Goal: Information Seeking & Learning: Learn about a topic

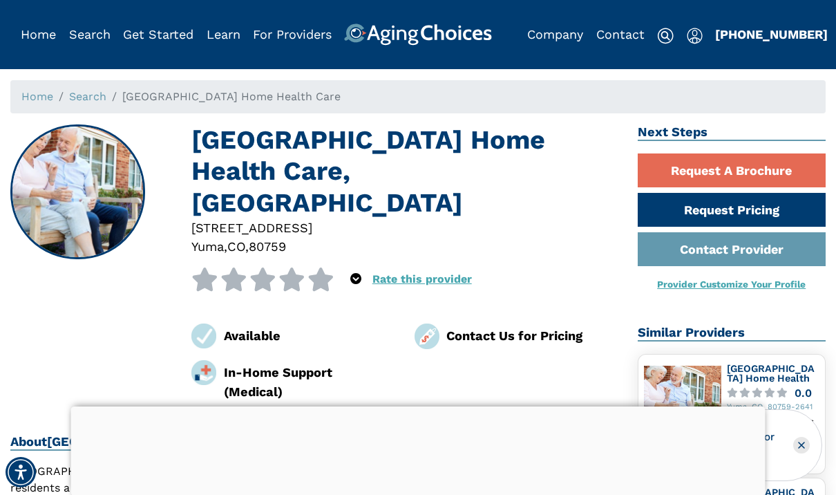
click at [96, 95] on link "Search" at bounding box center [87, 96] width 37 height 13
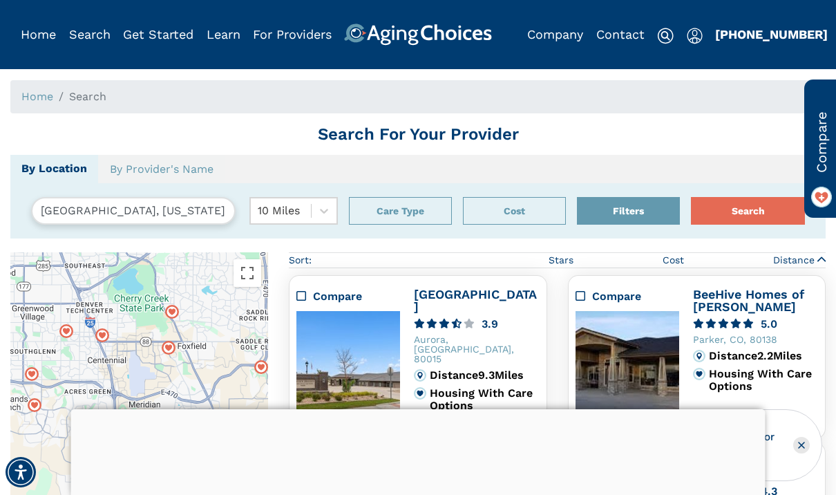
click at [200, 216] on input "Parker, Colorado, USA 80134" at bounding box center [133, 211] width 205 height 28
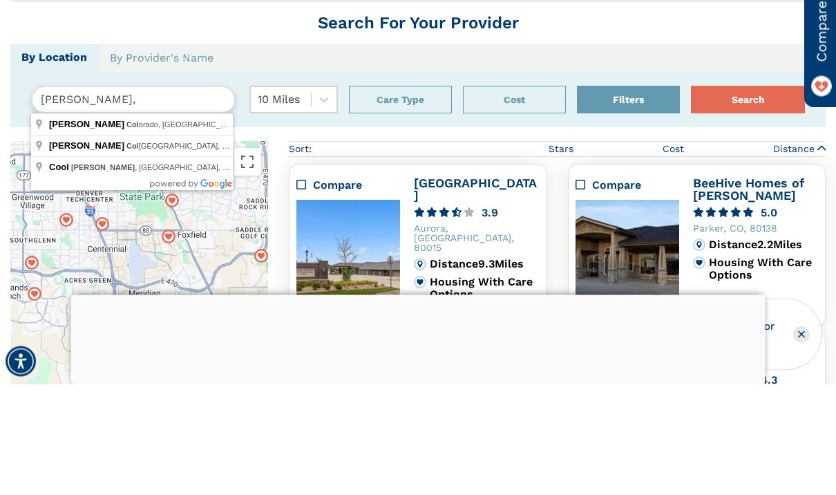
type input "Parker"
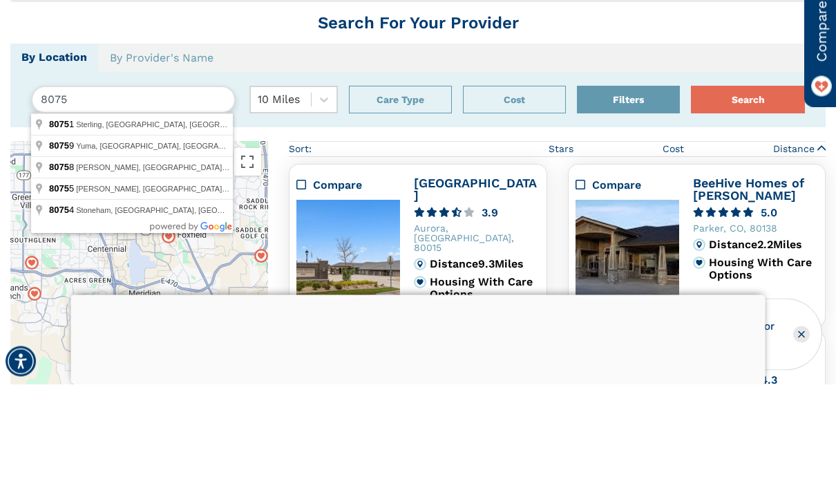
type input "80759"
click at [748, 197] on button "Search" at bounding box center [748, 211] width 114 height 28
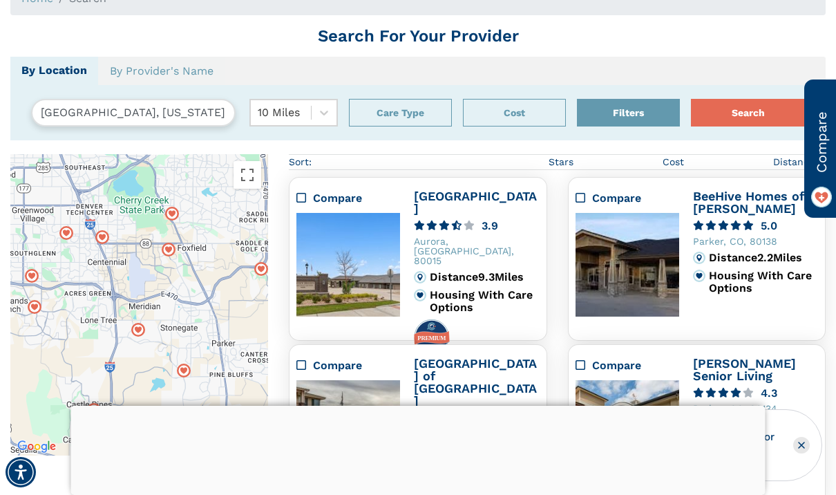
scroll to position [97, 0]
click at [197, 119] on input "Parker, Colorado, USA 80134" at bounding box center [133, 113] width 205 height 28
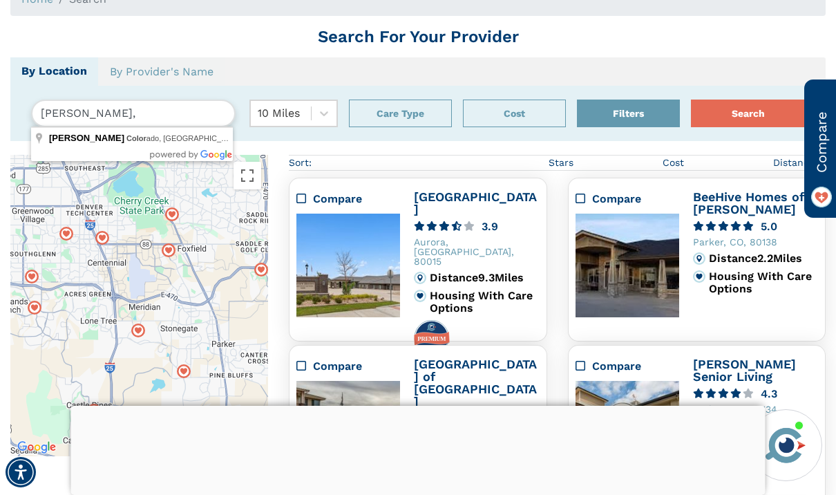
type input "Parker"
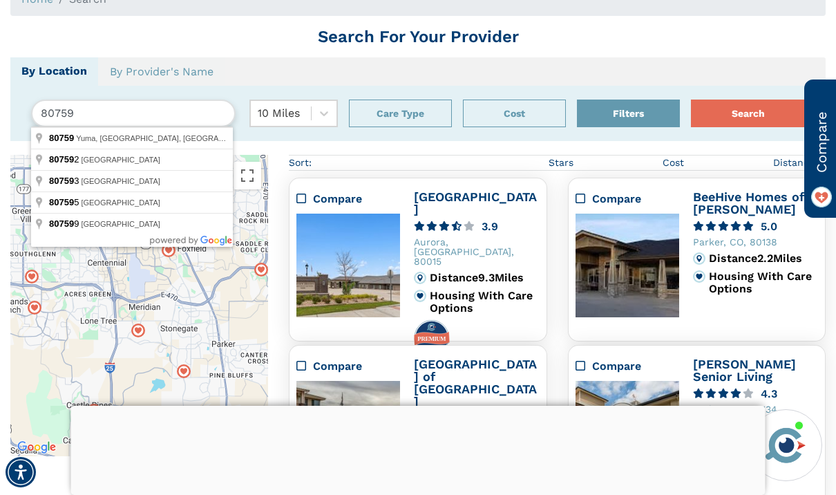
type input "Yuma, CO 80759, USA"
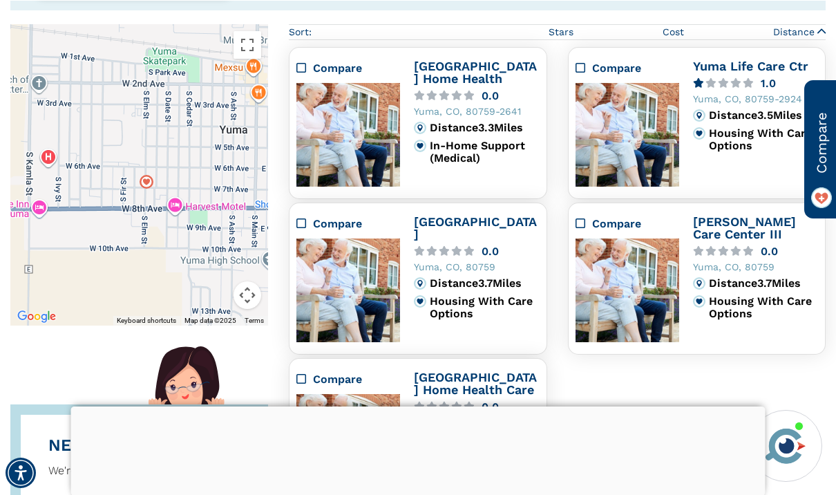
scroll to position [228, 0]
click at [501, 220] on link "[GEOGRAPHIC_DATA]" at bounding box center [475, 227] width 123 height 27
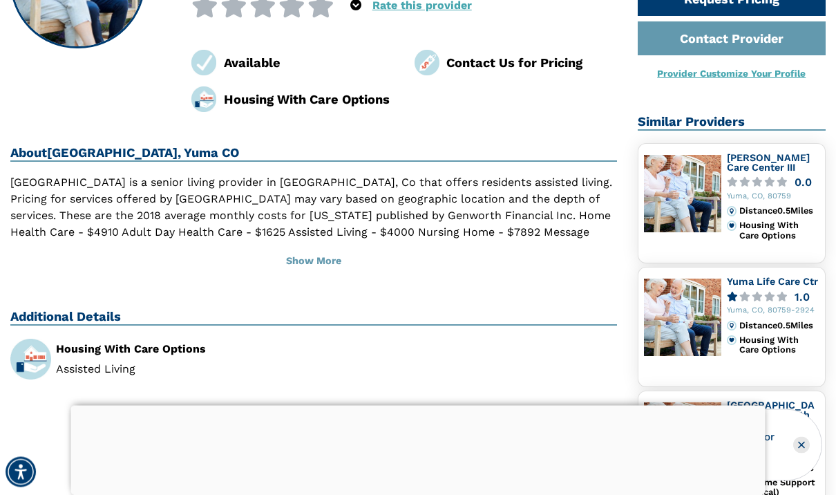
scroll to position [216, 0]
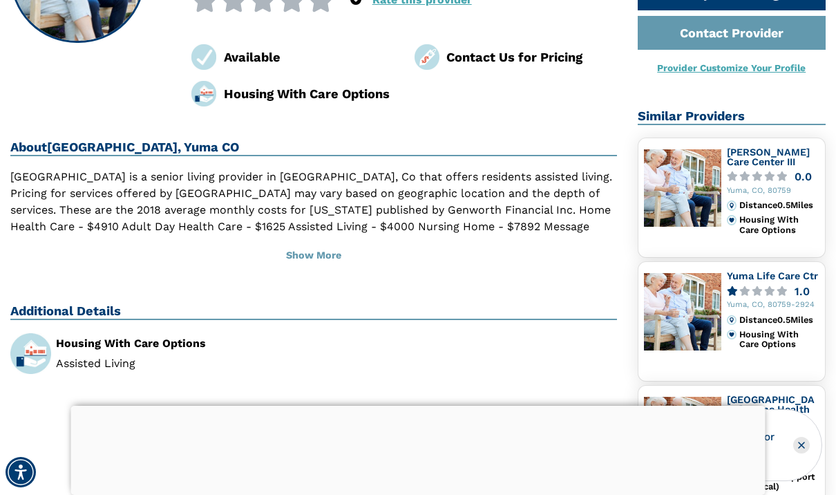
click at [311, 258] on button "Show More" at bounding box center [313, 255] width 607 height 30
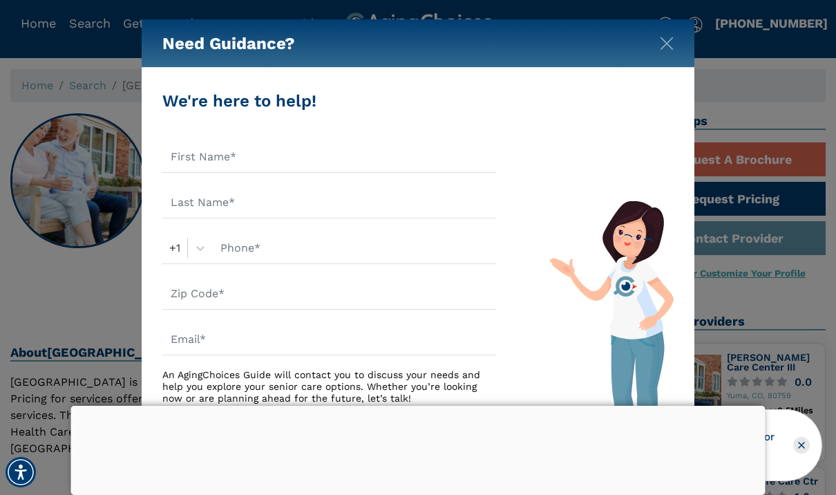
scroll to position [0, 0]
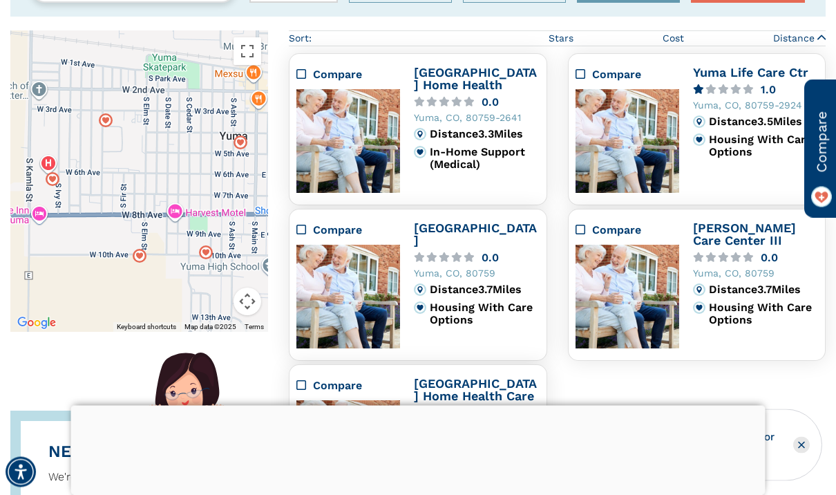
scroll to position [220, 0]
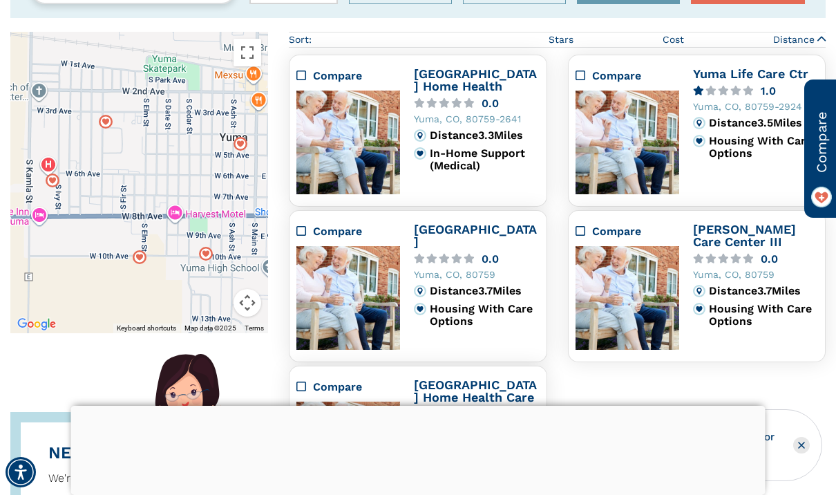
click at [761, 234] on link "[PERSON_NAME] Care Center III" at bounding box center [744, 235] width 103 height 27
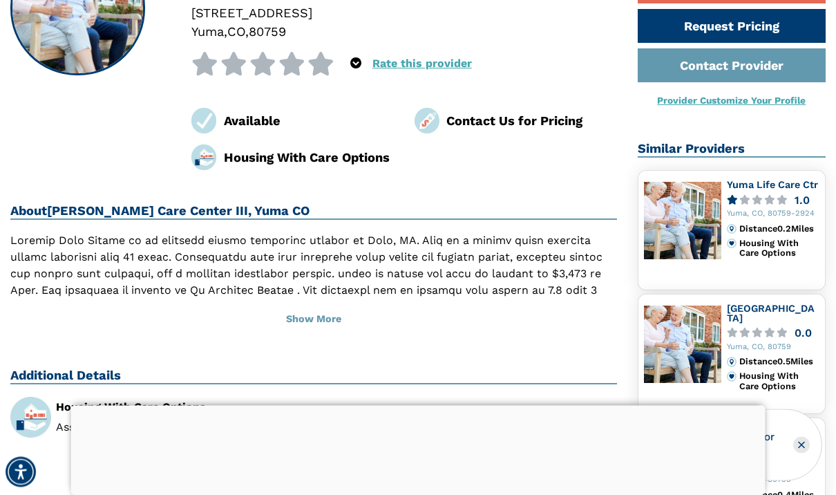
scroll to position [186, 0]
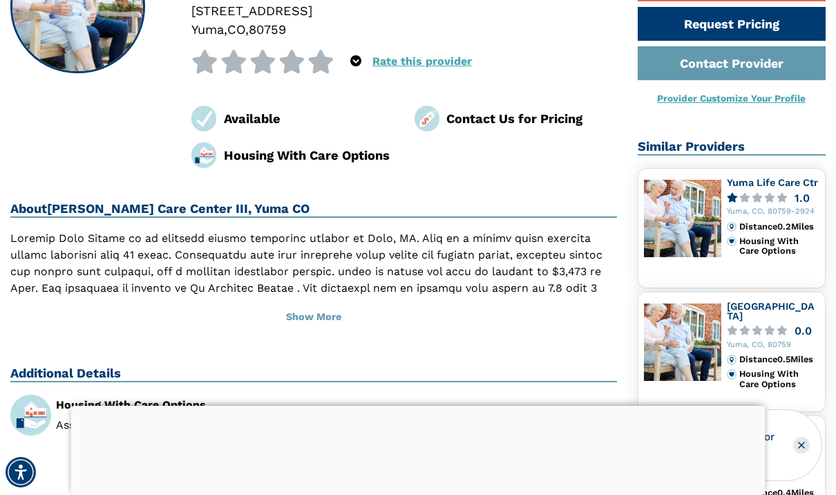
click at [321, 302] on button "Show More" at bounding box center [313, 317] width 607 height 30
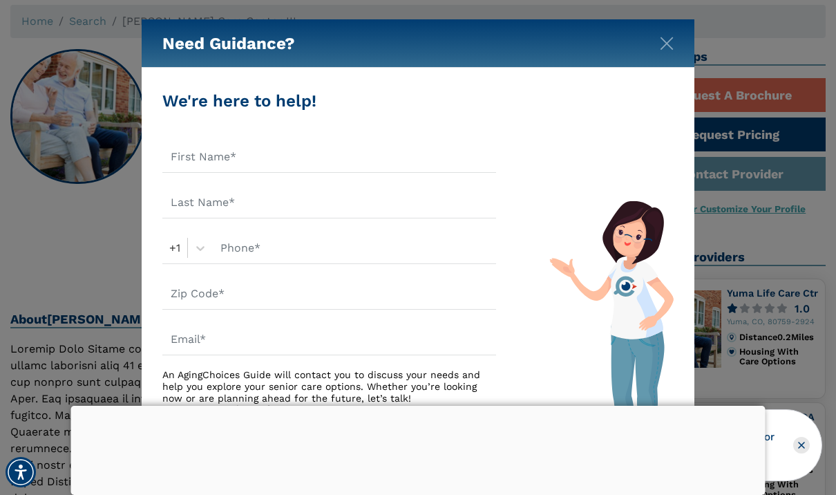
scroll to position [42, 0]
